Goal: Answer question/provide support: Share knowledge or assist other users

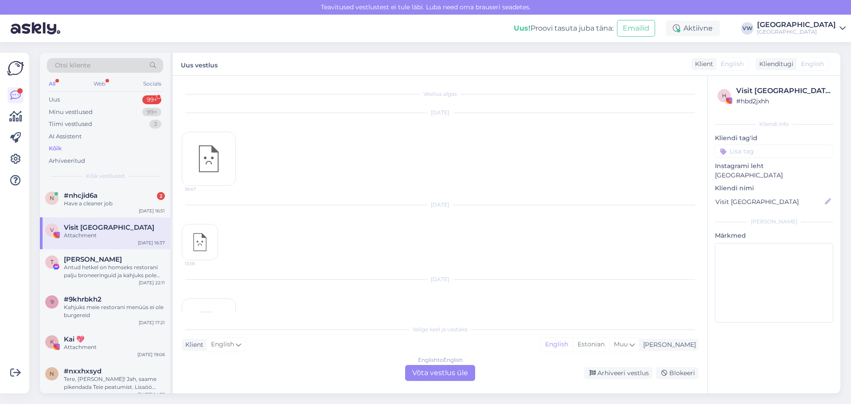
scroll to position [5274, 0]
click at [100, 203] on div "Have a cleaner job" at bounding box center [114, 203] width 101 height 8
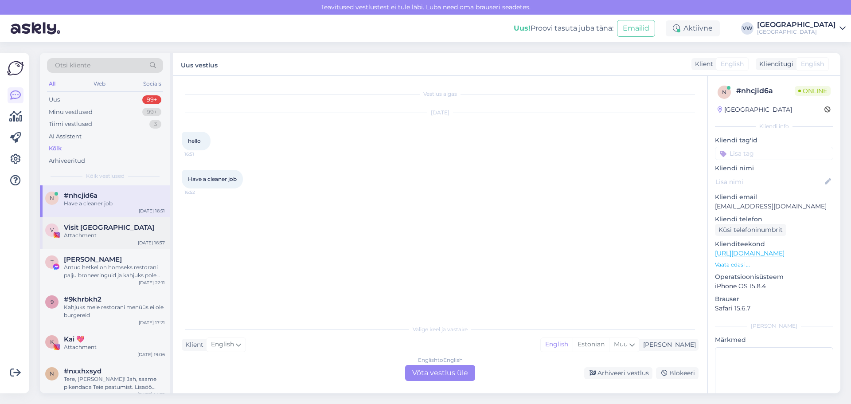
click at [122, 235] on div "Attachment" at bounding box center [114, 235] width 101 height 8
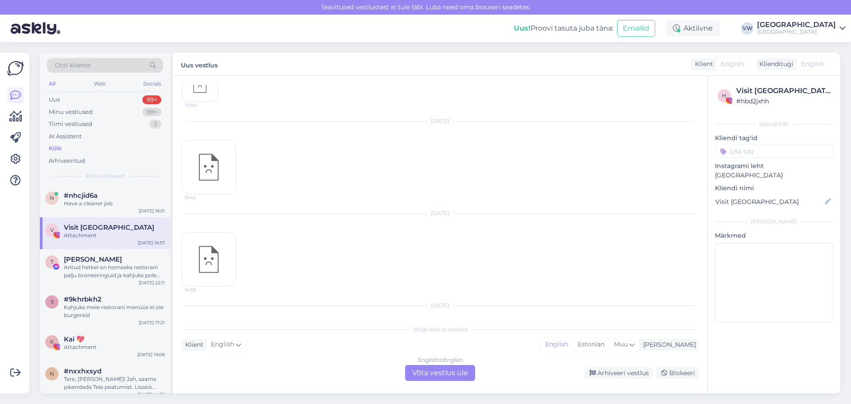
scroll to position [5221, 0]
click at [100, 197] on div "#nhcjid6a 1" at bounding box center [114, 195] width 101 height 8
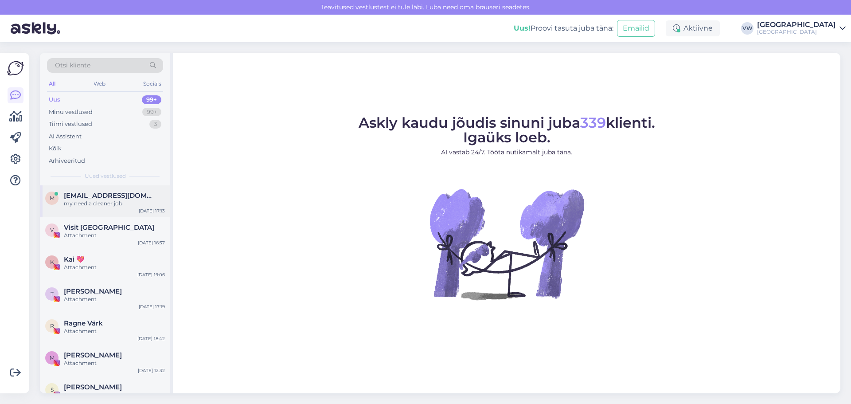
click at [112, 203] on div "my need a cleaner job" at bounding box center [114, 203] width 101 height 8
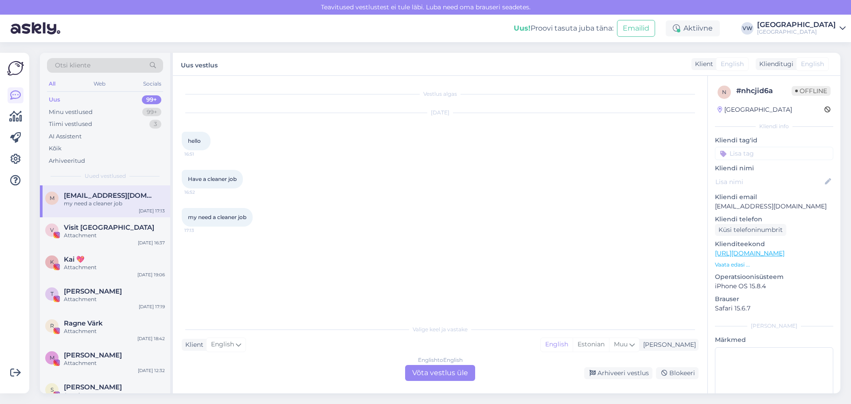
click at [421, 374] on div "English to English Võta vestlus üle" at bounding box center [440, 373] width 70 height 16
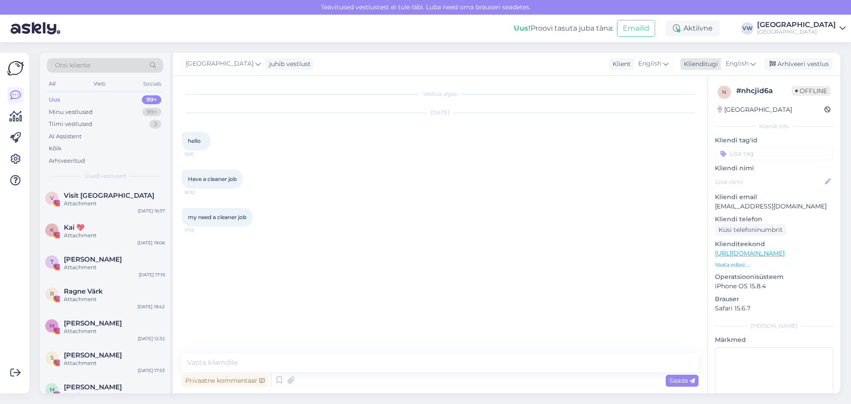
click at [740, 66] on span "English" at bounding box center [737, 64] width 23 height 10
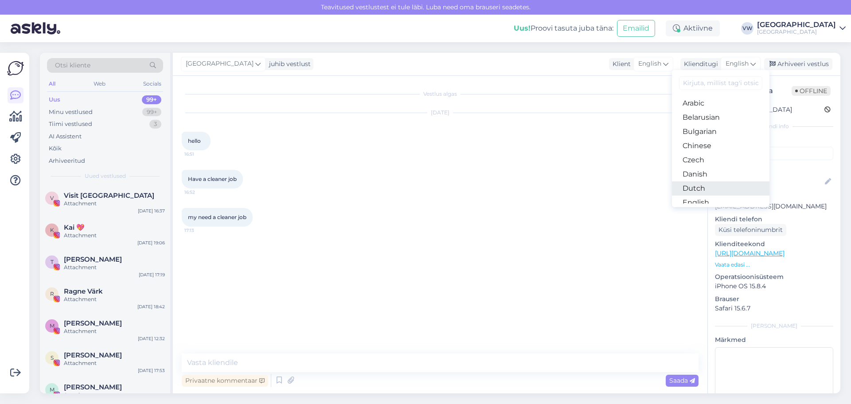
scroll to position [44, 0]
click at [692, 172] on link "Estonian" at bounding box center [721, 172] width 98 height 14
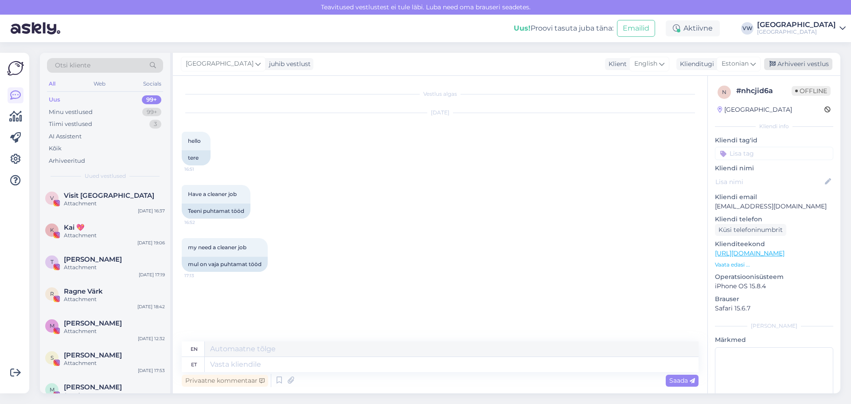
click at [805, 66] on div "Arhiveeri vestlus" at bounding box center [798, 64] width 68 height 12
